Goal: Task Accomplishment & Management: Use online tool/utility

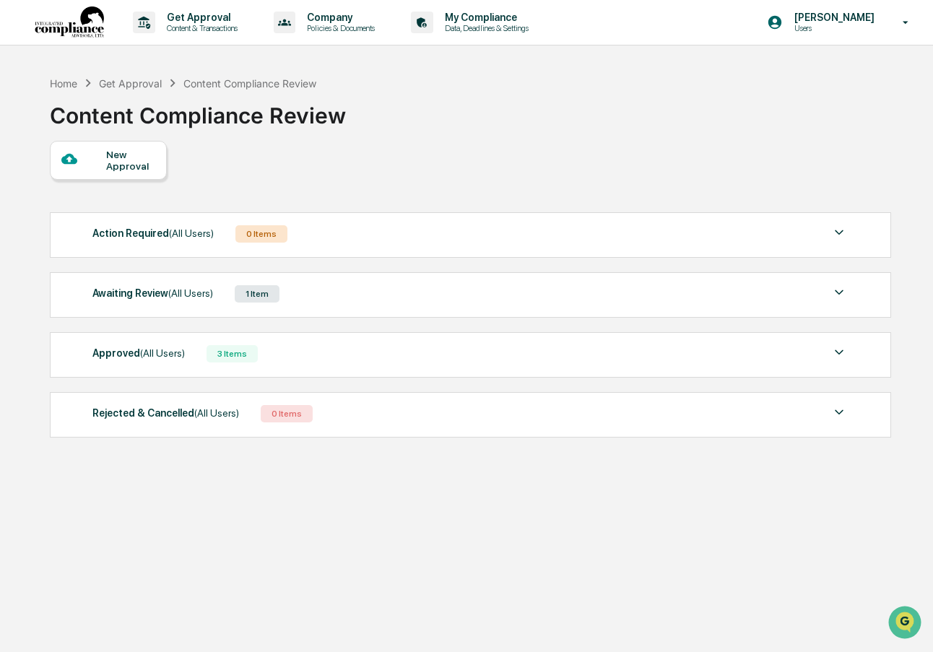
click at [114, 163] on div "New Approval" at bounding box center [130, 160] width 48 height 23
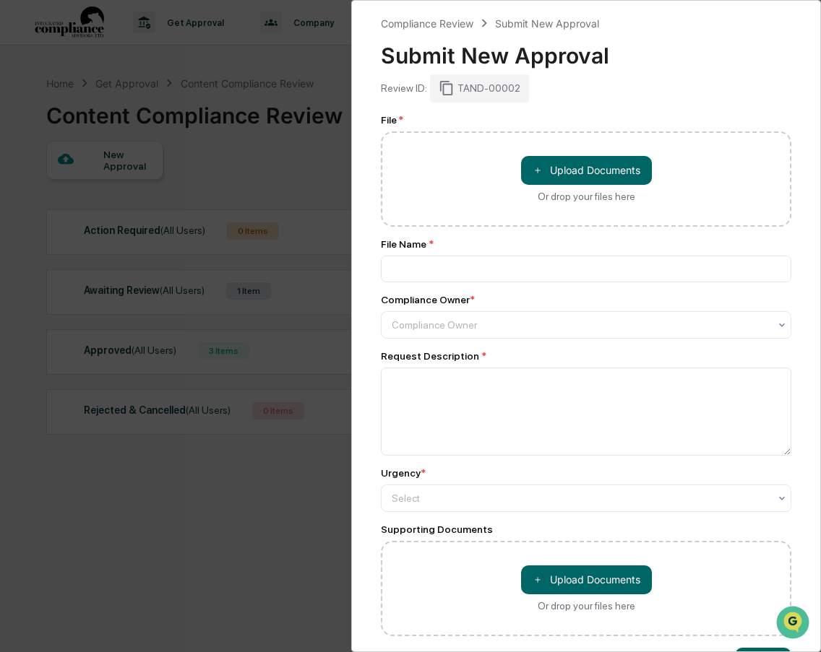
click at [639, 93] on div "Review ID: TAND-00002" at bounding box center [586, 87] width 410 height 27
click at [178, 61] on div "Compliance Review Submit New Approval Submit New Approval Review ID: TAND-00002…" at bounding box center [410, 326] width 821 height 652
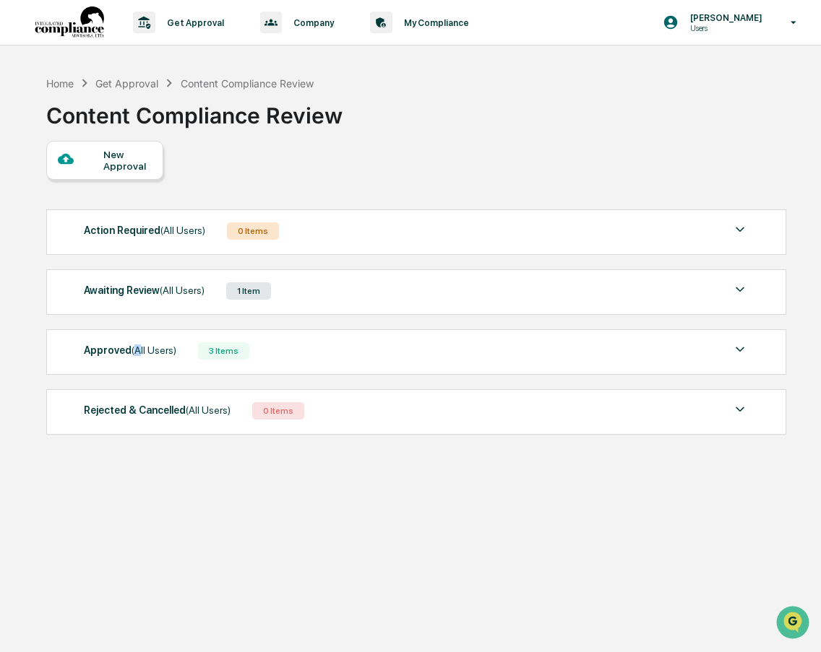
click at [131, 351] on span "(All Users)" at bounding box center [153, 351] width 45 height 12
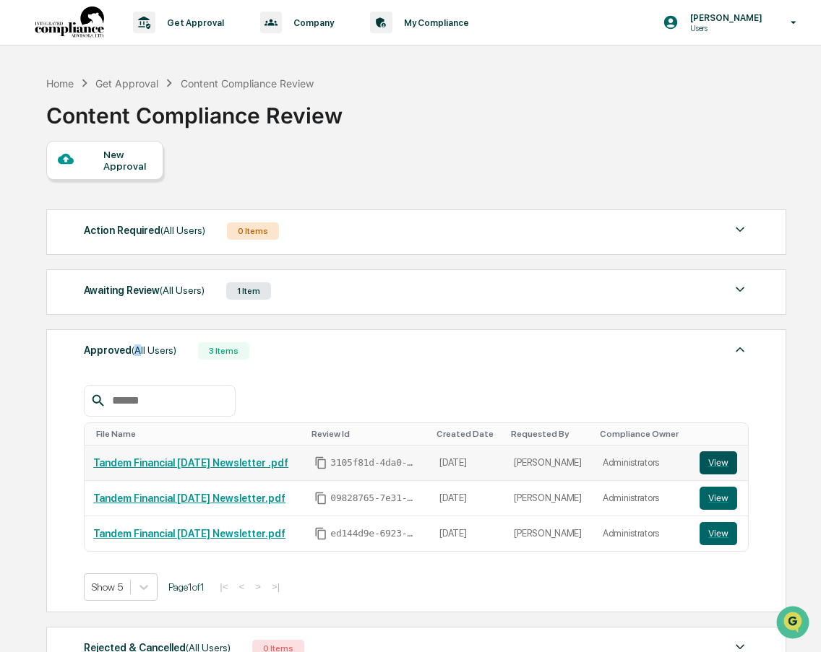
click at [714, 460] on button "View" at bounding box center [718, 462] width 38 height 23
